Goal: Task Accomplishment & Management: Manage account settings

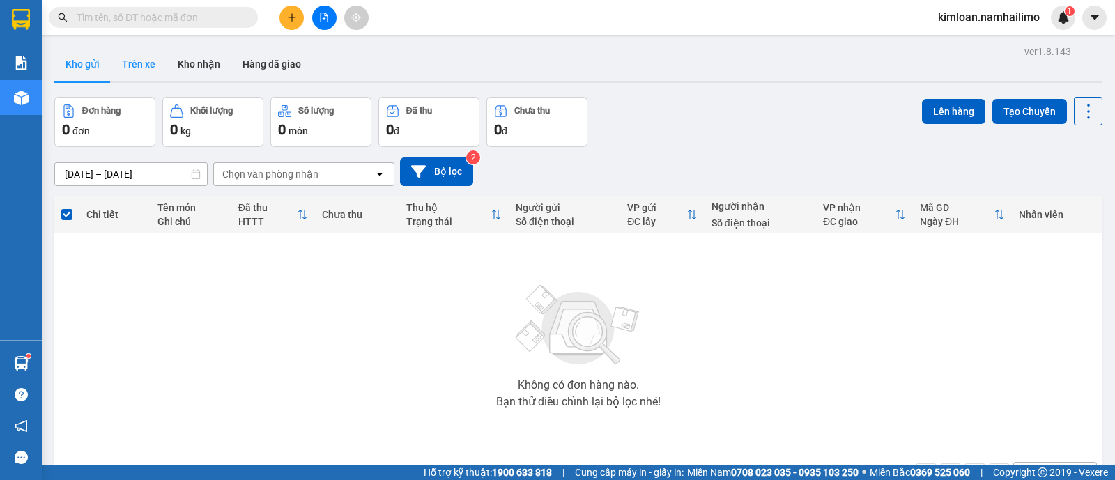
click at [139, 73] on button "Trên xe" at bounding box center [139, 63] width 56 height 33
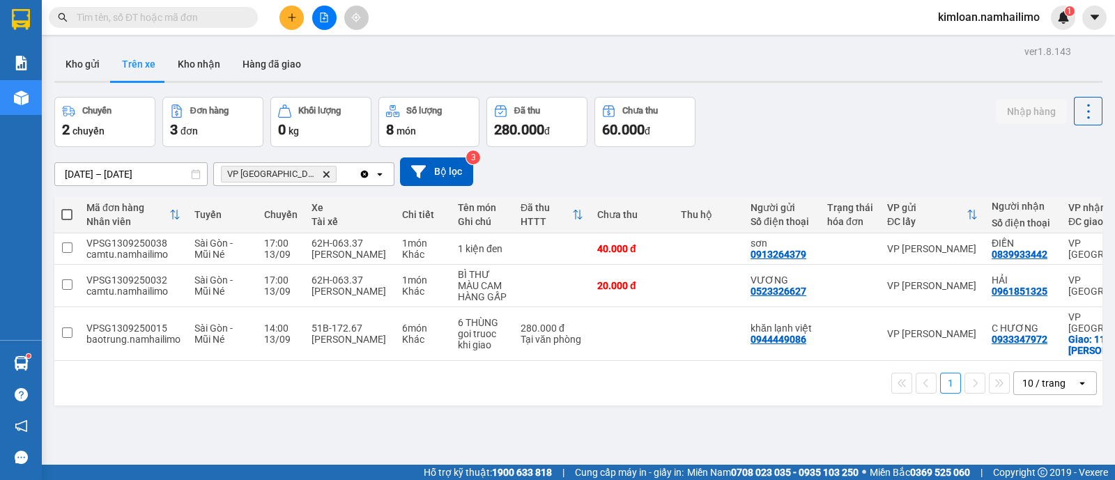
click at [111, 47] on button "Trên xe" at bounding box center [139, 63] width 56 height 33
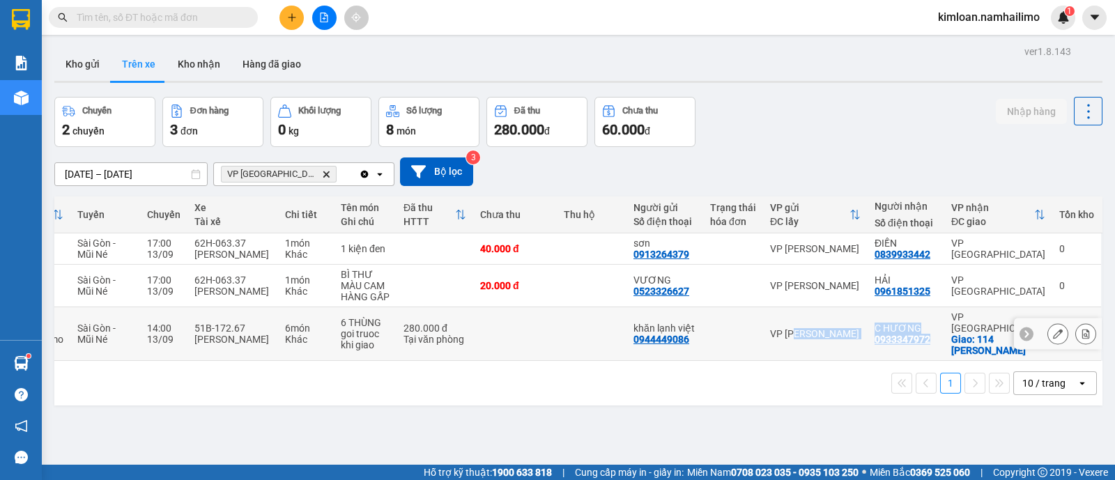
drag, startPoint x: 902, startPoint y: 348, endPoint x: 773, endPoint y: 346, distance: 129.6
click at [781, 348] on tr "VPSG1309250015 baotrung.namhailimo [GEOGRAPHIC_DATA] - Mũi Né 14:00 [DATE] 51B-…" at bounding box center [519, 334] width 1165 height 54
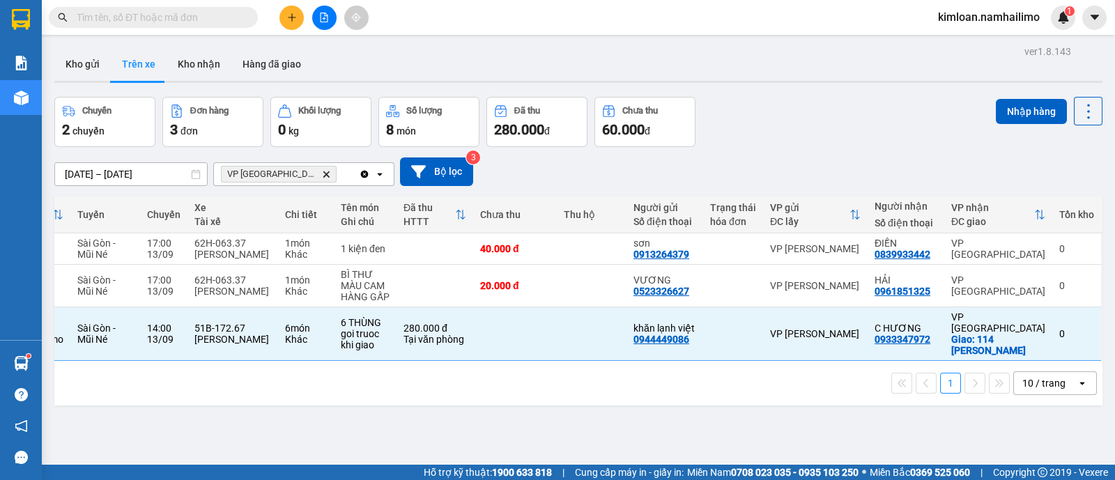
click at [322, 170] on icon "Delete" at bounding box center [326, 174] width 8 height 8
checkbox input "false"
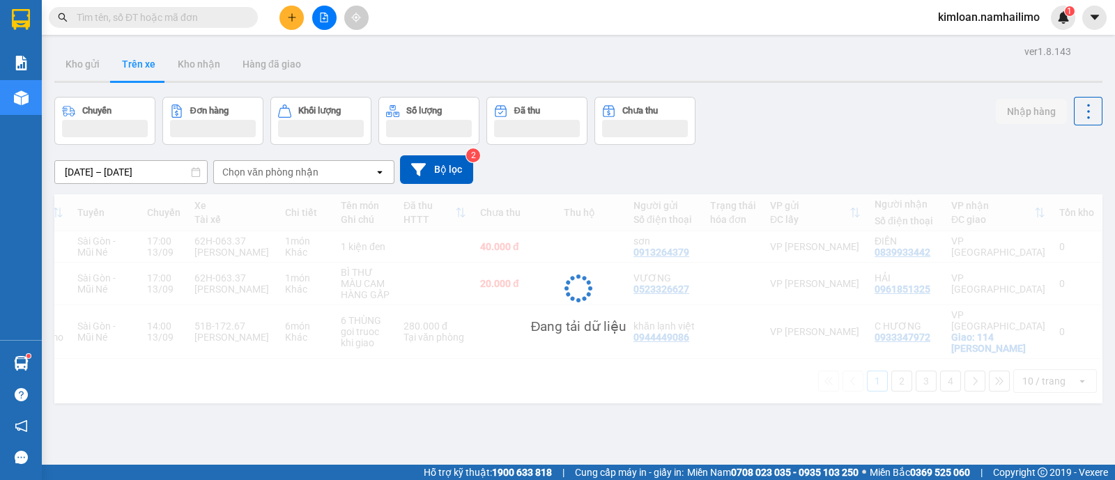
click at [289, 179] on div "Chọn văn phòng nhận" at bounding box center [294, 172] width 160 height 22
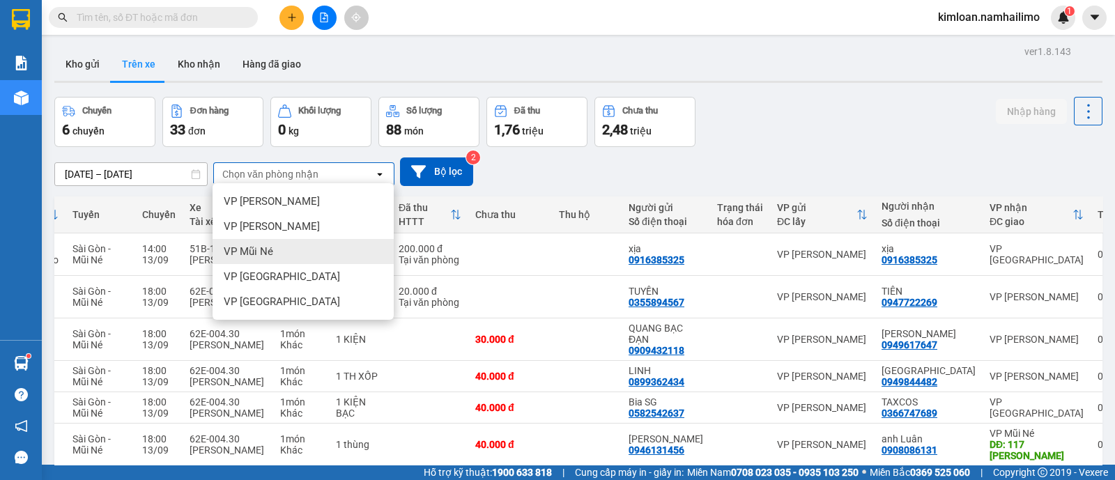
click at [268, 259] on div "VP Mũi Né" at bounding box center [303, 251] width 181 height 25
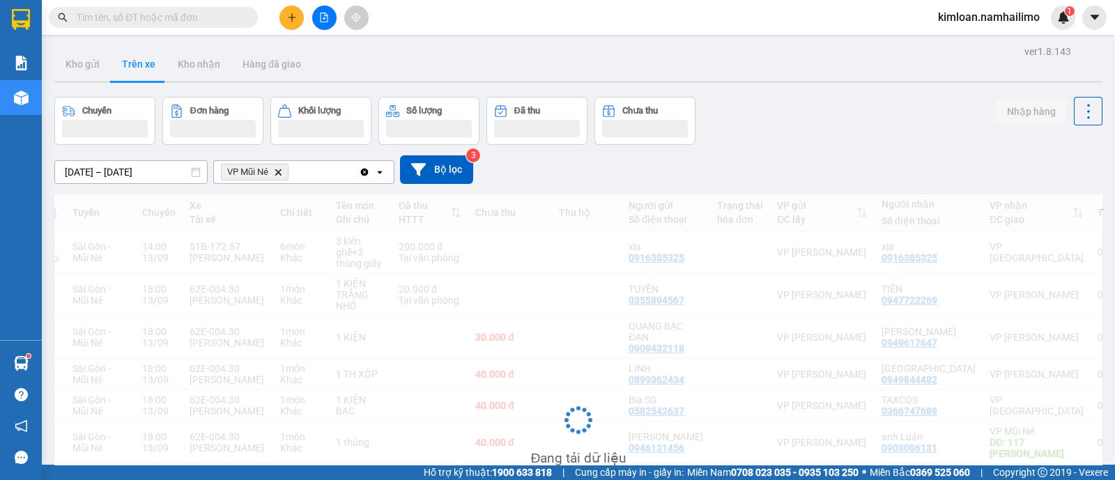
scroll to position [0, 116]
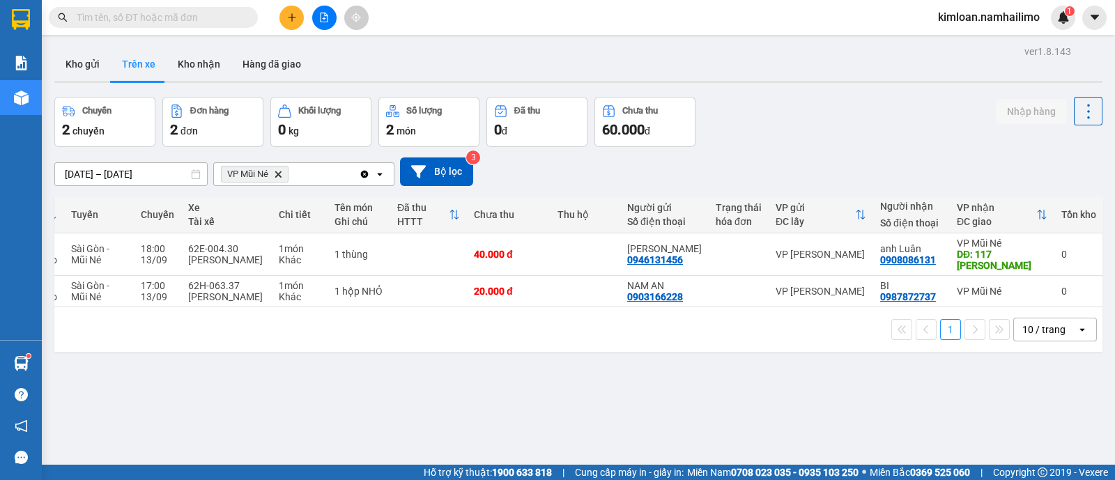
click at [276, 172] on icon "VP Mũi Né, close by backspace" at bounding box center [278, 174] width 6 height 6
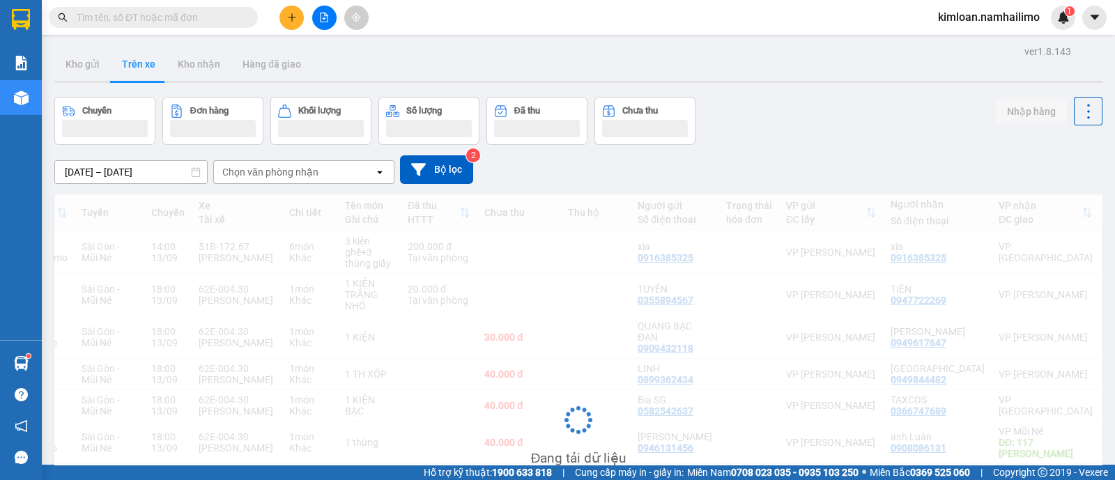
click at [286, 171] on div "Chọn văn phòng nhận" at bounding box center [270, 172] width 96 height 14
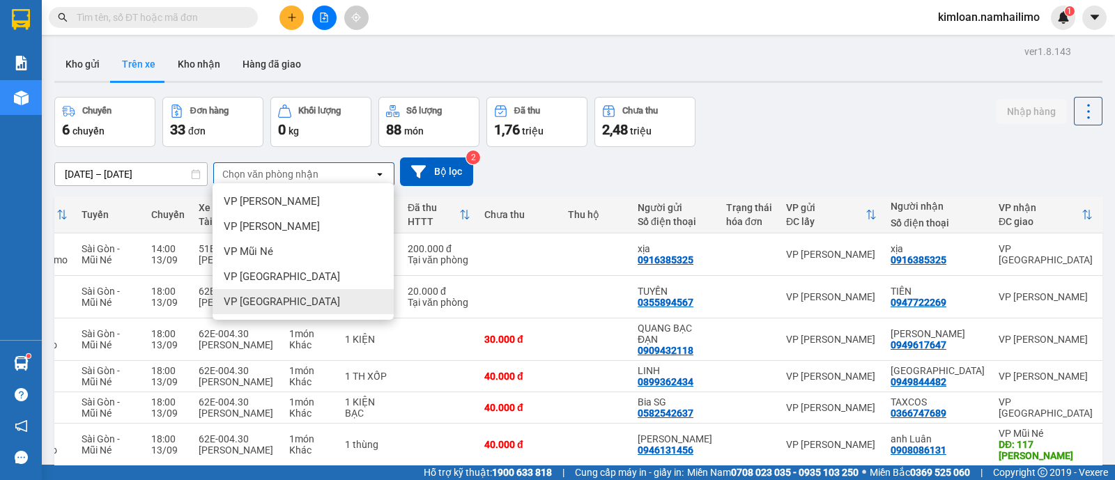
click at [282, 295] on span "VP [GEOGRAPHIC_DATA]" at bounding box center [282, 302] width 116 height 14
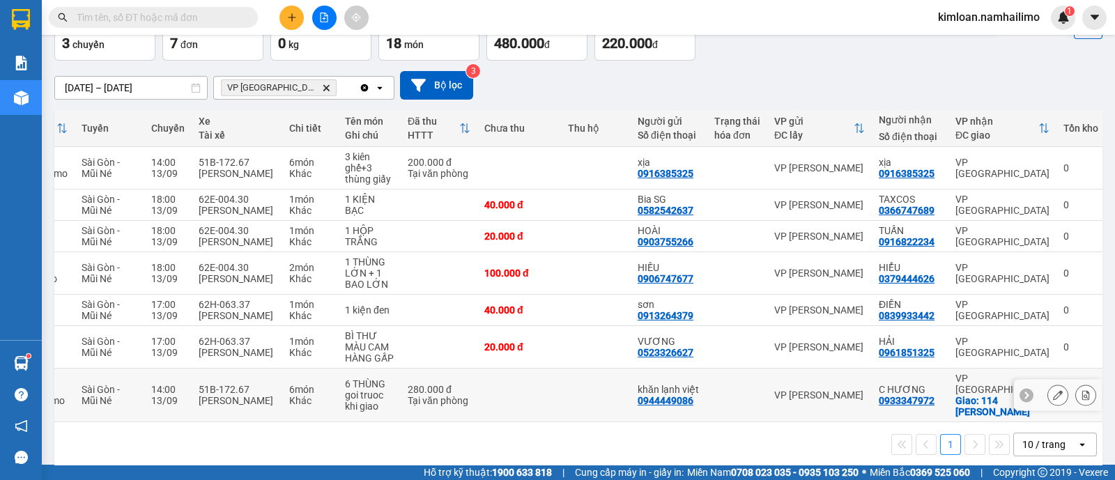
scroll to position [86, 0]
click at [576, 157] on td at bounding box center [596, 168] width 70 height 43
checkbox input "true"
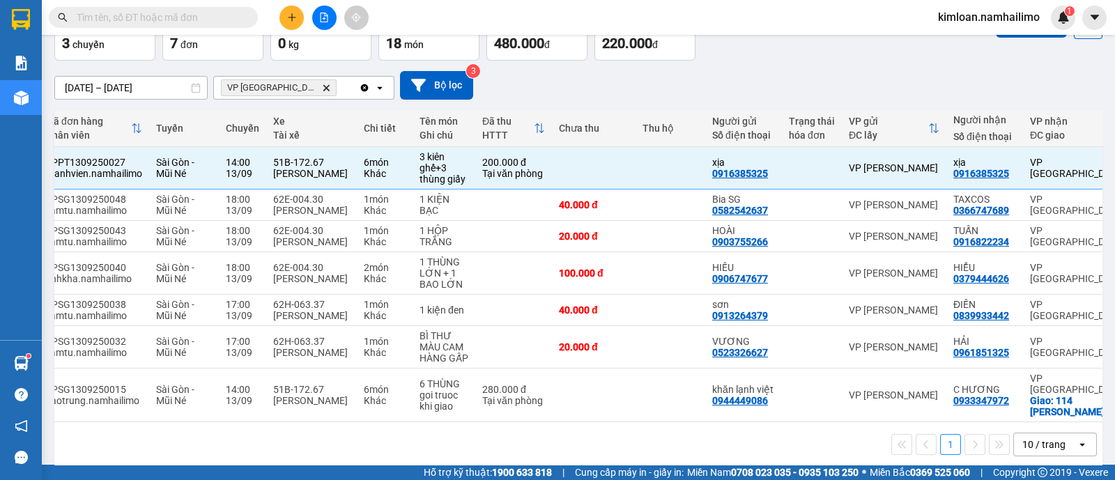
scroll to position [0, 0]
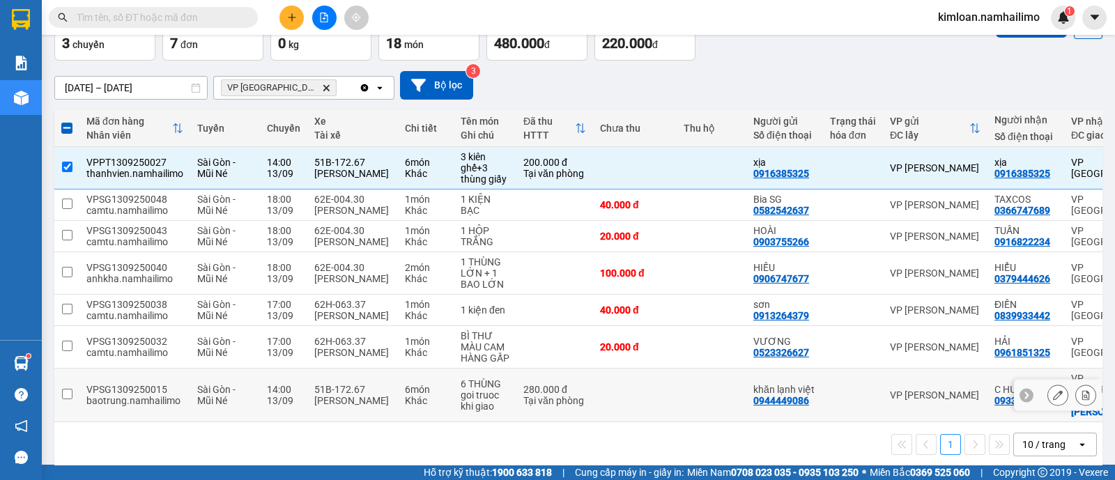
click at [68, 399] on input "checkbox" at bounding box center [67, 394] width 10 height 10
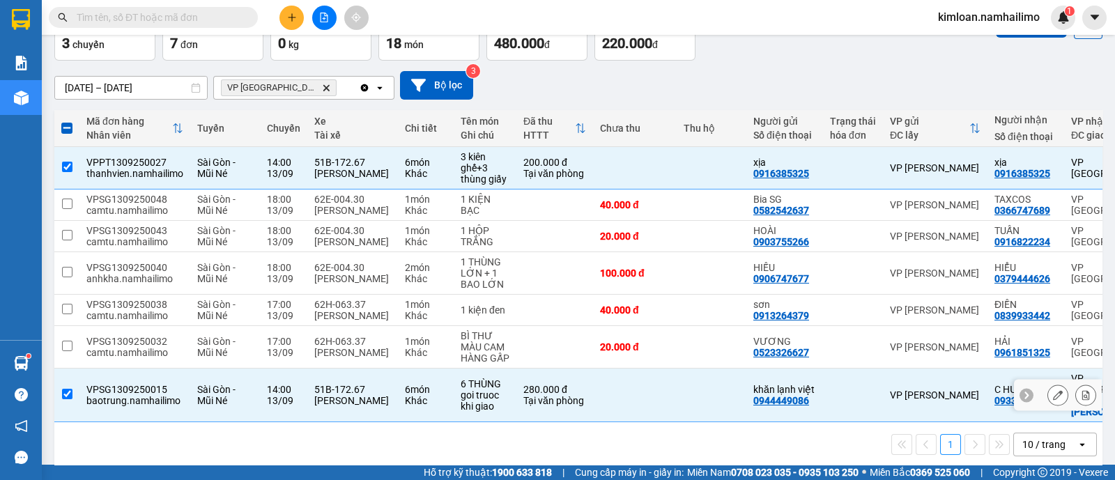
click at [63, 399] on input "checkbox" at bounding box center [67, 394] width 10 height 10
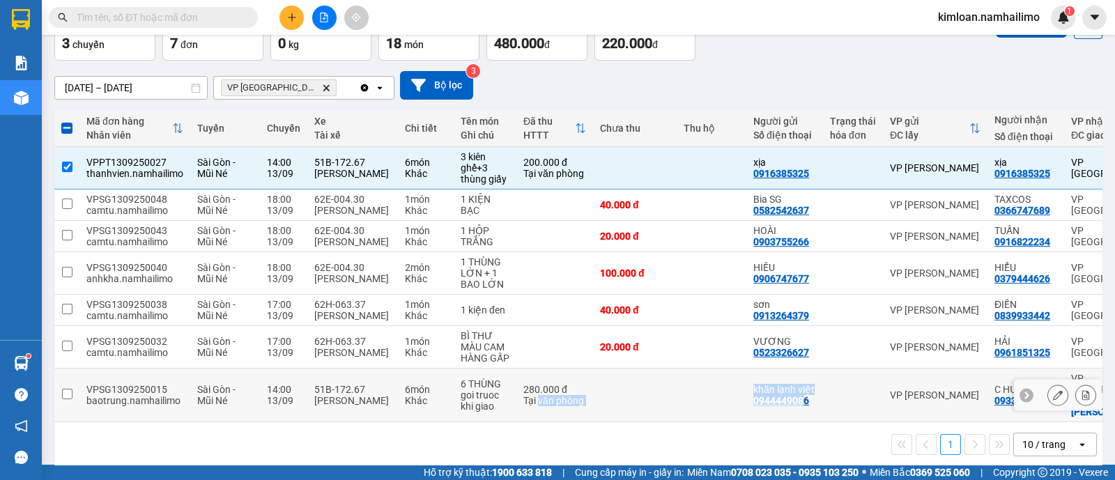
drag, startPoint x: 538, startPoint y: 429, endPoint x: 801, endPoint y: 413, distance: 263.9
click at [801, 413] on tr "VPSG1309250015 baotrung.namhailimo [GEOGRAPHIC_DATA] - Mũi Né 14:00 [DATE] 51B-…" at bounding box center [638, 396] width 1168 height 54
checkbox input "true"
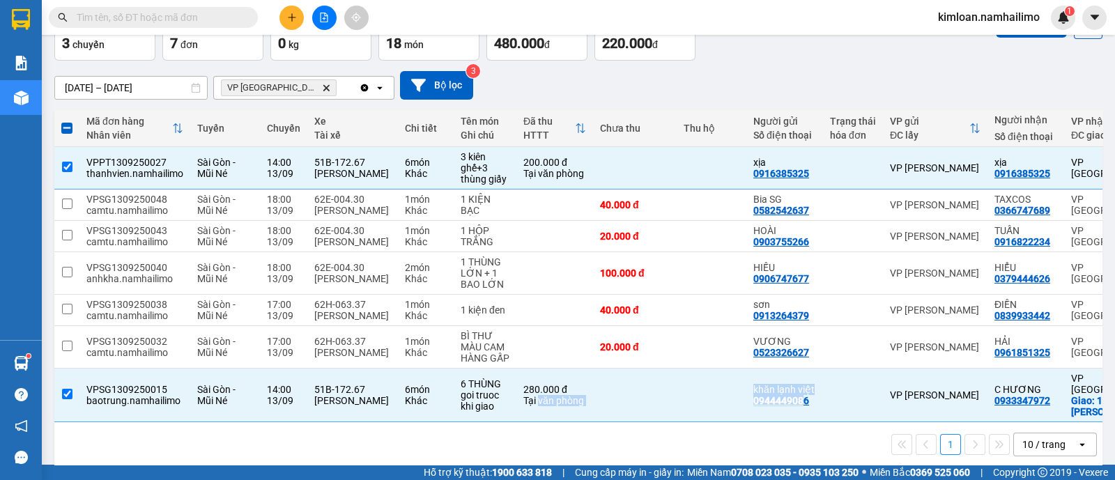
drag, startPoint x: 742, startPoint y: 436, endPoint x: 840, endPoint y: 431, distance: 97.7
click at [840, 431] on div "Mã đơn hàng Nhân viên Tuyến Chuyến Xe Tài xế Chi tiết Tên món Ghi chú Đã thu HT…" at bounding box center [578, 288] width 1048 height 357
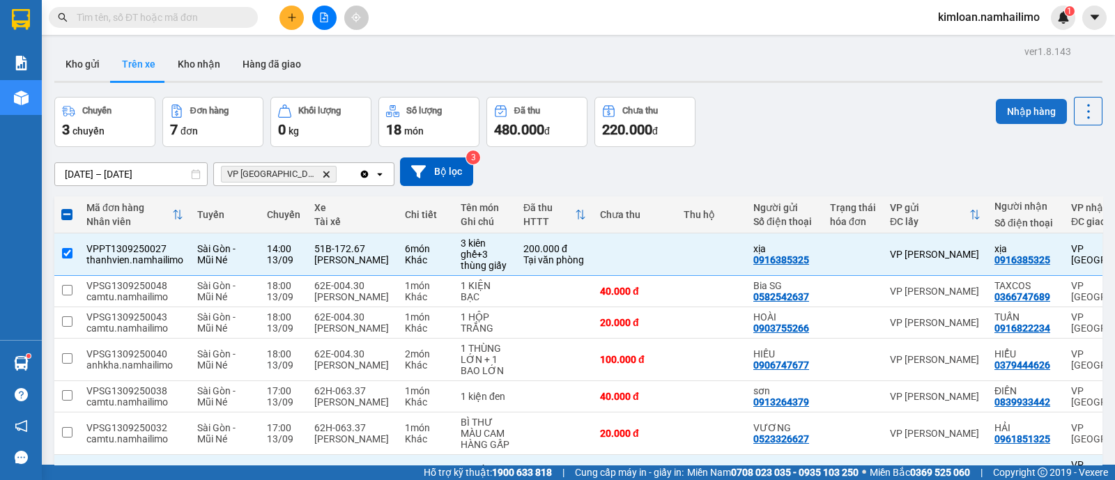
click at [1001, 100] on button "Nhập hàng" at bounding box center [1031, 111] width 71 height 25
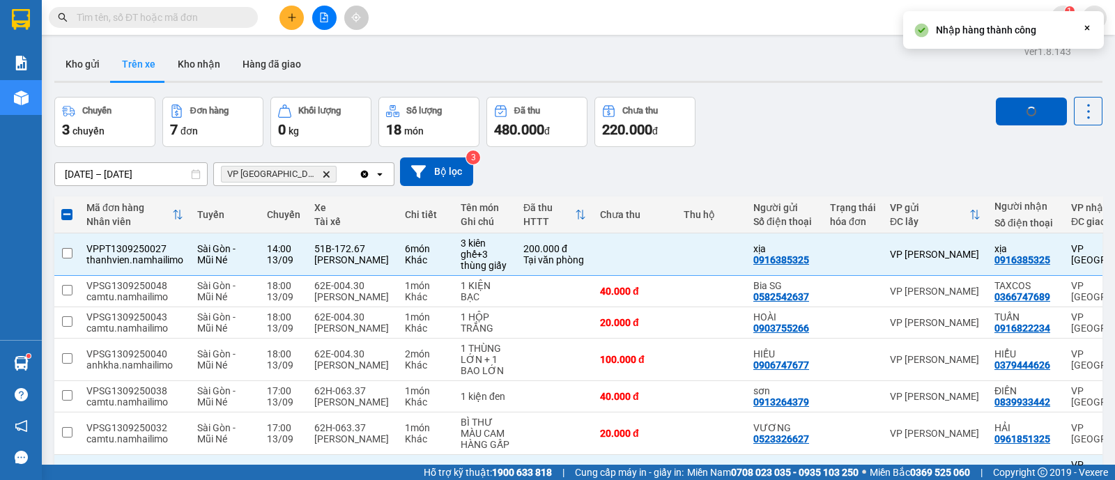
checkbox input "false"
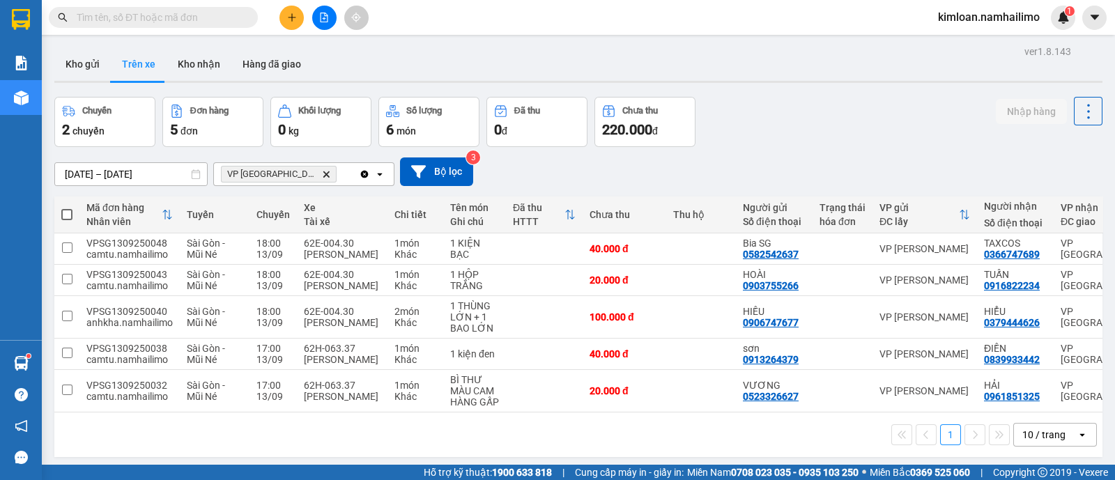
drag, startPoint x: 507, startPoint y: 57, endPoint x: 527, endPoint y: 58, distance: 20.9
click at [507, 57] on div "Kho gửi Trên xe Kho nhận Hàng đã giao" at bounding box center [578, 65] width 1048 height 37
click at [210, 62] on button "Kho nhận" at bounding box center [199, 63] width 65 height 33
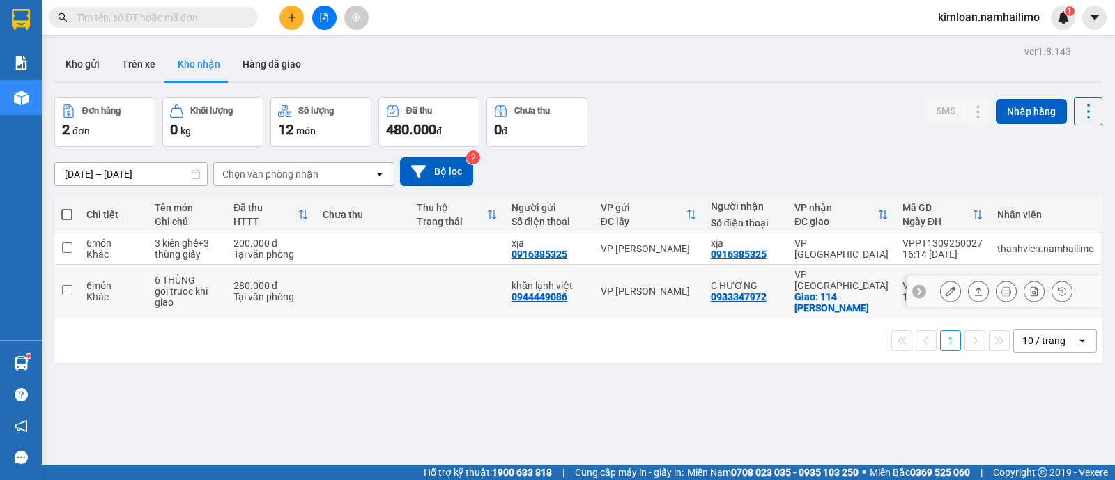
click at [78, 288] on td at bounding box center [66, 292] width 25 height 54
checkbox input "true"
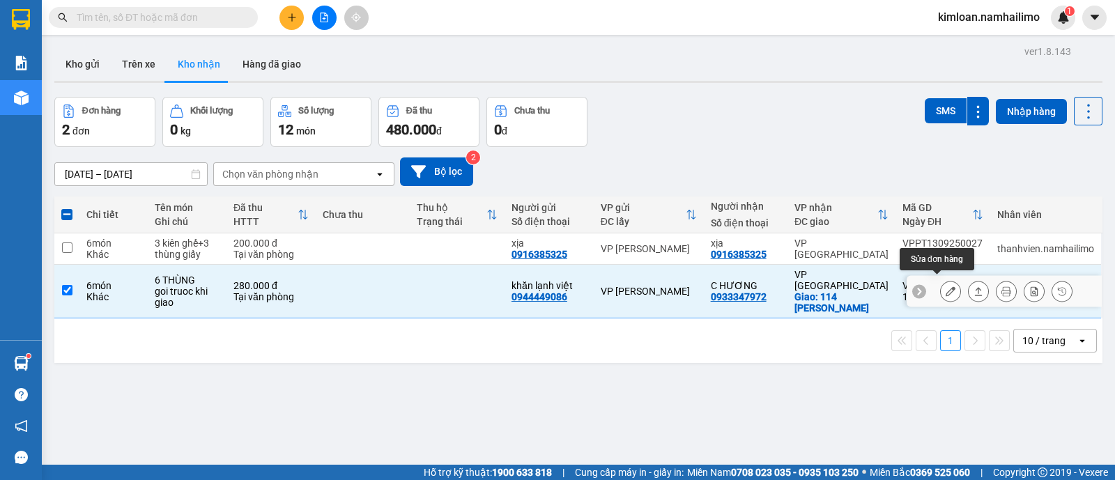
click at [946, 286] on icon at bounding box center [951, 291] width 10 height 10
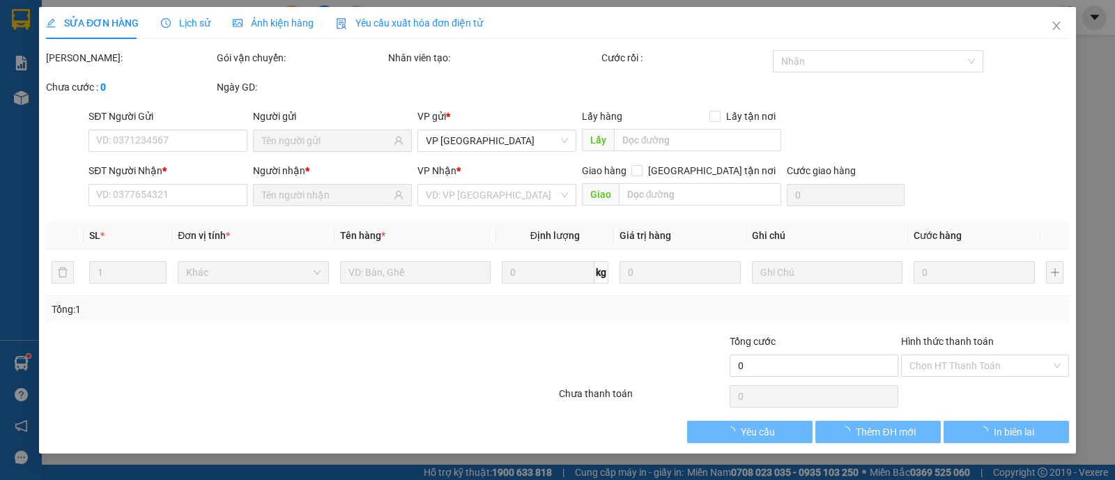
type input "0944449086"
type input "khăn lạnh việt"
type input "0933347972"
type input "C HƯƠNG"
checkbox input "true"
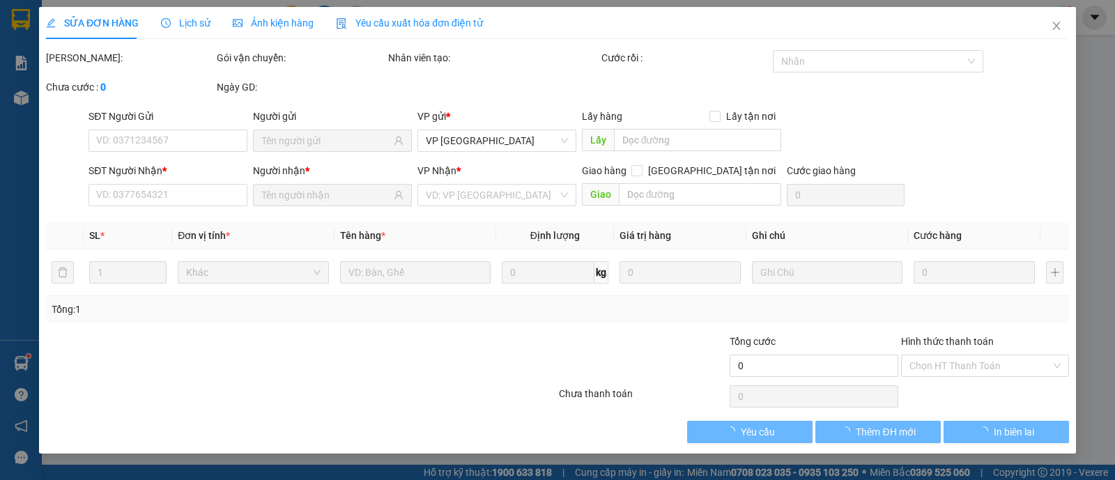
type input "114 HUYNH THUC KHÁNG"
type input "40.000"
type input "280.000"
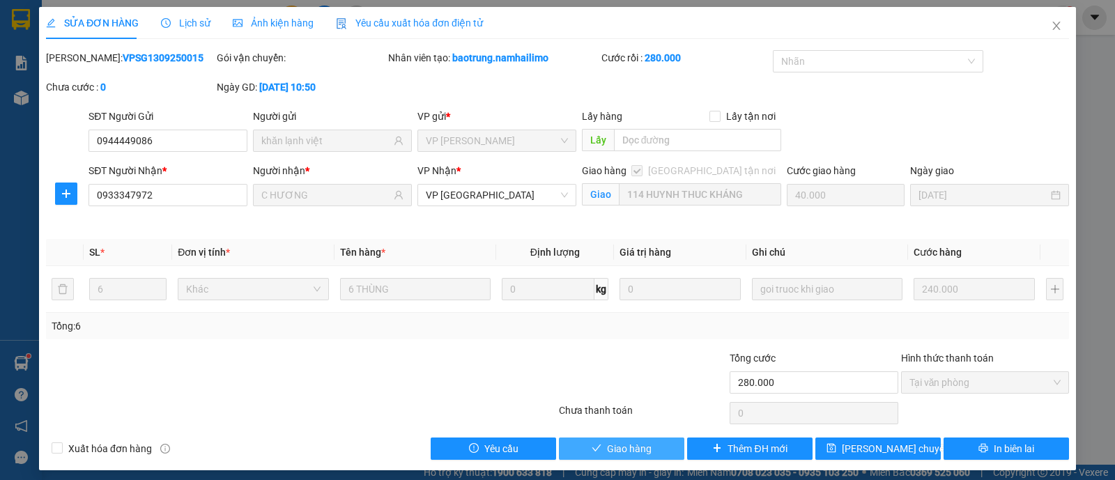
click at [638, 454] on span "Giao hàng" at bounding box center [629, 448] width 45 height 15
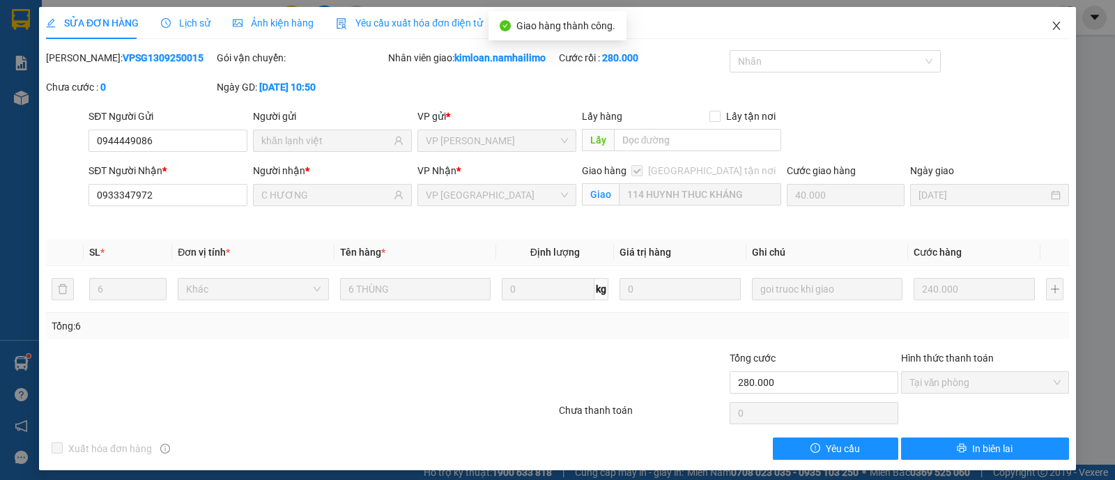
click at [1052, 25] on icon "close" at bounding box center [1056, 26] width 8 height 8
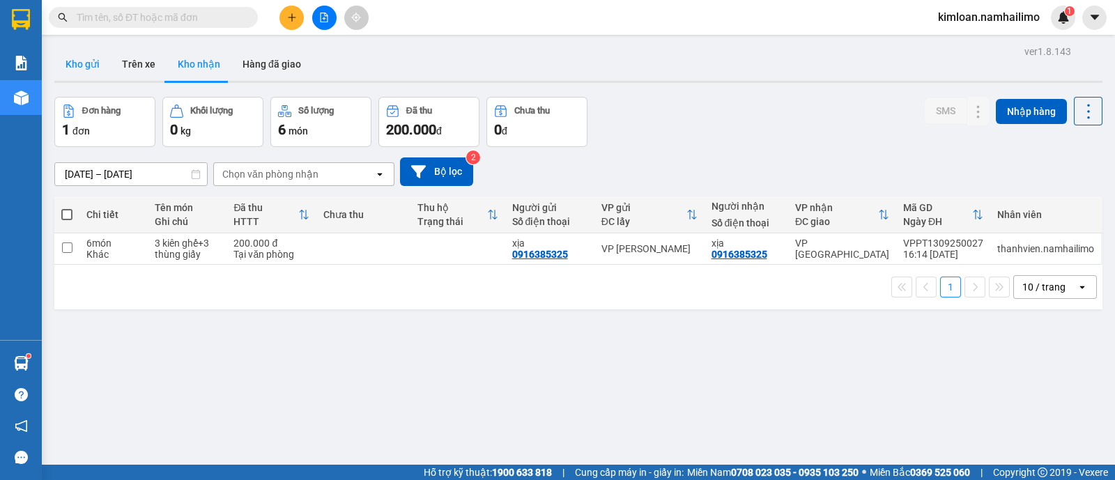
click at [80, 72] on button "Kho gửi" at bounding box center [82, 63] width 56 height 33
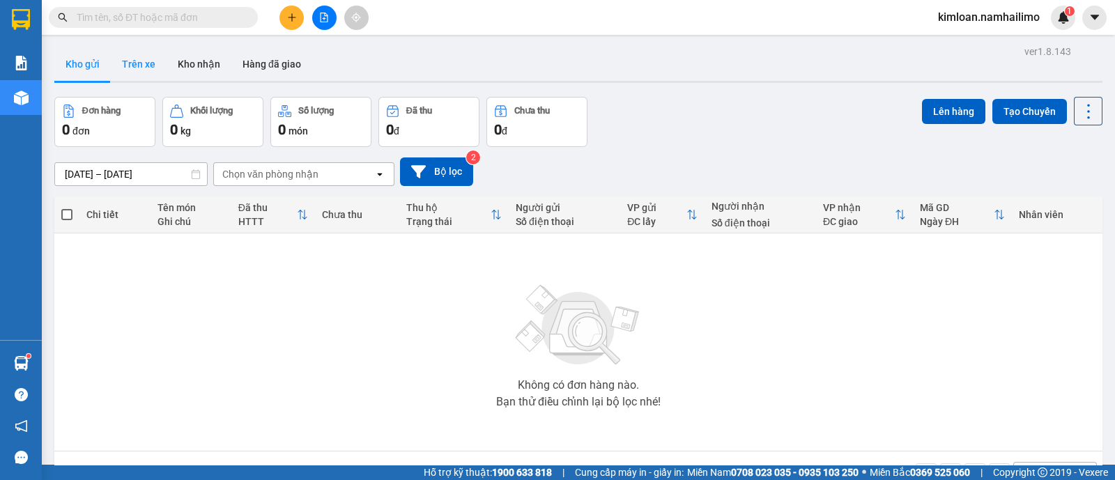
click at [144, 52] on button "Trên xe" at bounding box center [139, 63] width 56 height 33
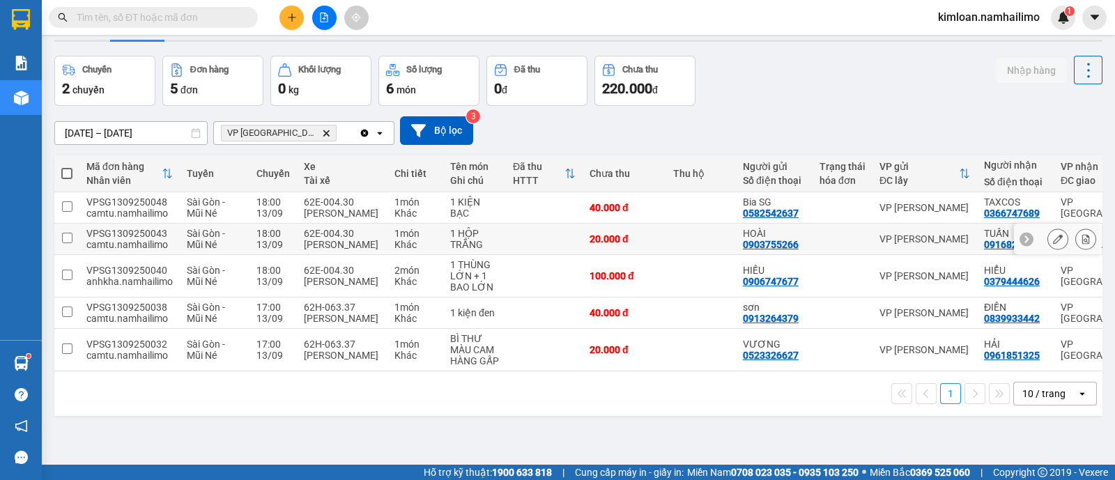
scroll to position [63, 0]
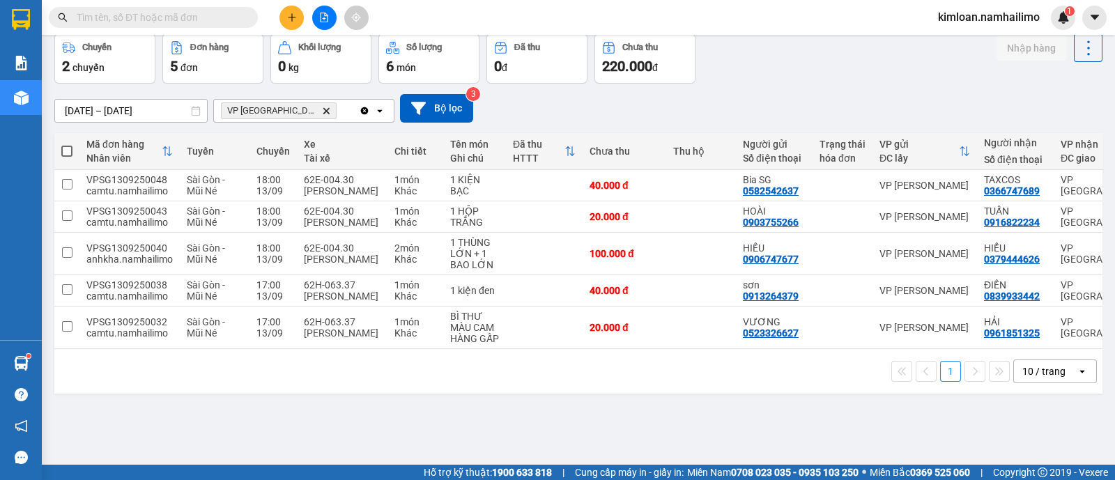
click at [111, 0] on button "Trên xe" at bounding box center [139, 0] width 56 height 33
